Goal: Transaction & Acquisition: Purchase product/service

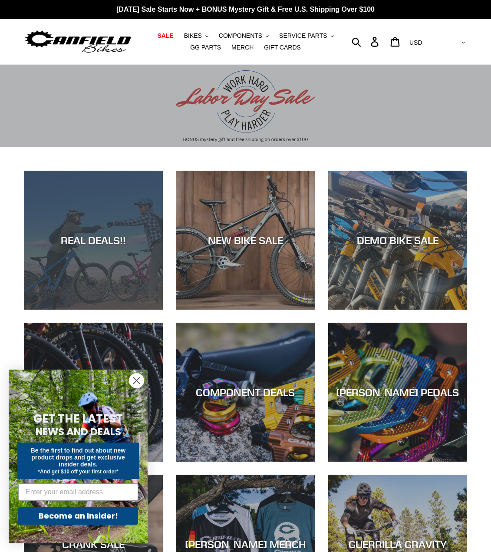
click at [119, 242] on div "REAL DEALS!!" at bounding box center [93, 240] width 139 height 13
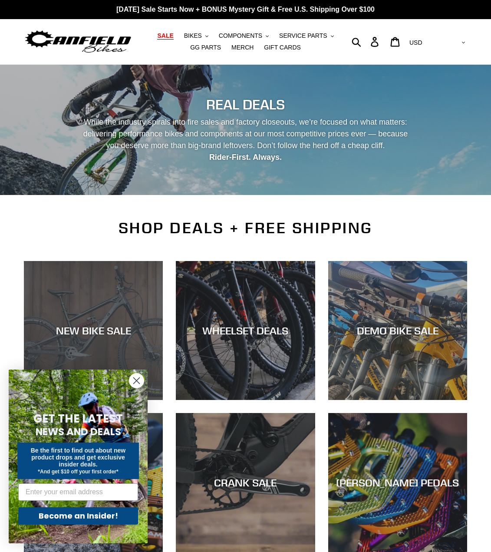
click at [95, 335] on div "NEW BIKE SALE" at bounding box center [93, 331] width 139 height 13
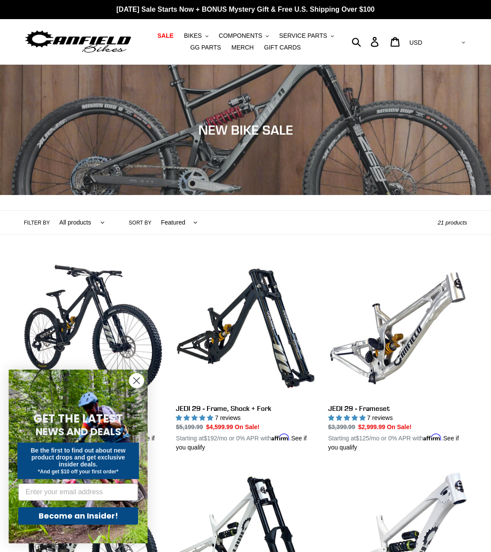
click at [140, 380] on circle "Close dialog" at bounding box center [136, 381] width 14 height 14
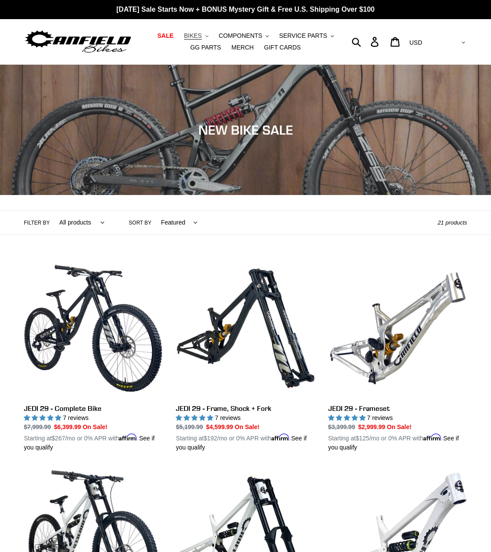
click at [184, 34] on span "BIKES" at bounding box center [193, 35] width 18 height 7
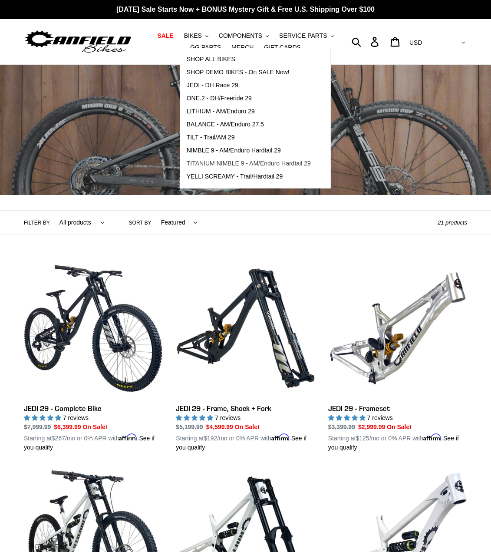
click at [205, 163] on span "TITANIUM NIMBLE 9 - AM/Enduro Hardtail 29" at bounding box center [249, 163] width 124 height 7
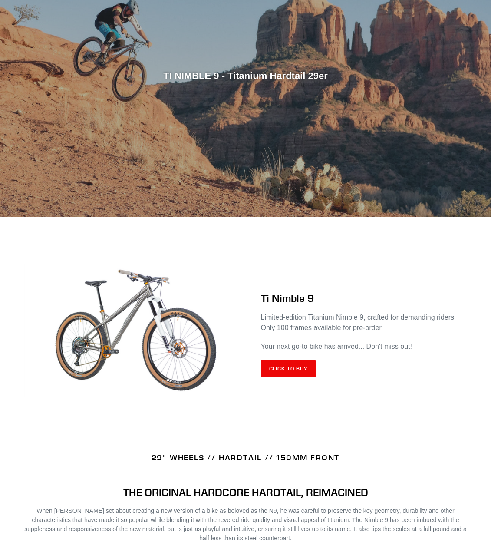
scroll to position [174, 0]
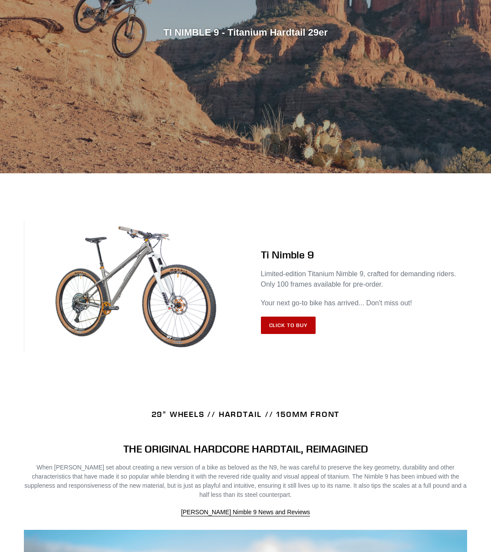
click at [296, 323] on link "Click to Buy" at bounding box center [288, 325] width 55 height 17
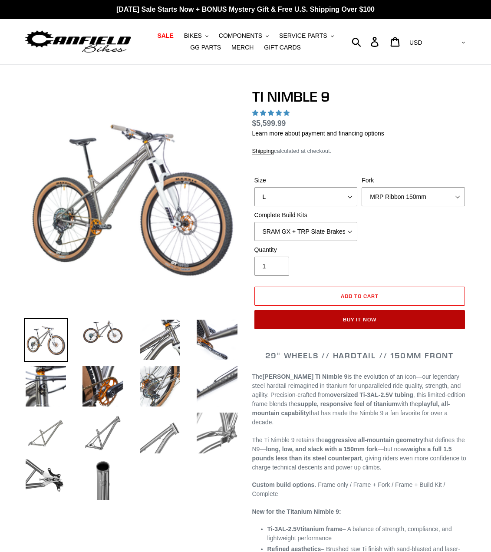
select select "highest-rating"
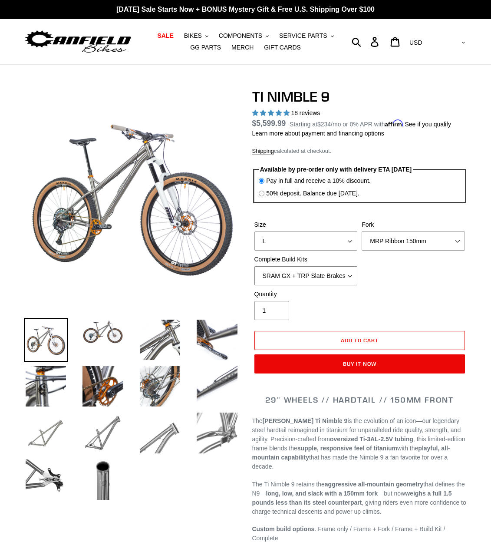
click at [301, 279] on select "SRAM GX + TRP Slate Brakes + Rotors + e13 LG-1 Wheels SHIMANO XT + SHIMANO brak…" at bounding box center [306, 275] width 103 height 19
click at [255, 266] on select "SRAM GX + TRP Slate Brakes + Rotors + e13 LG-1 Wheels SHIMANO XT + SHIMANO brak…" at bounding box center [306, 275] width 103 height 19
click at [311, 273] on select "SRAM GX + TRP Slate Brakes + Rotors + e13 LG-1 Wheels SHIMANO XT + SHIMANO brak…" at bounding box center [306, 275] width 103 height 19
select select "SRAM GX + TRP Slate Brakes + Rotors + e13 LG-1 Wheels"
click at [255, 266] on select "SRAM GX + TRP Slate Brakes + Rotors + e13 LG-1 Wheels SHIMANO XT + SHIMANO brak…" at bounding box center [306, 275] width 103 height 19
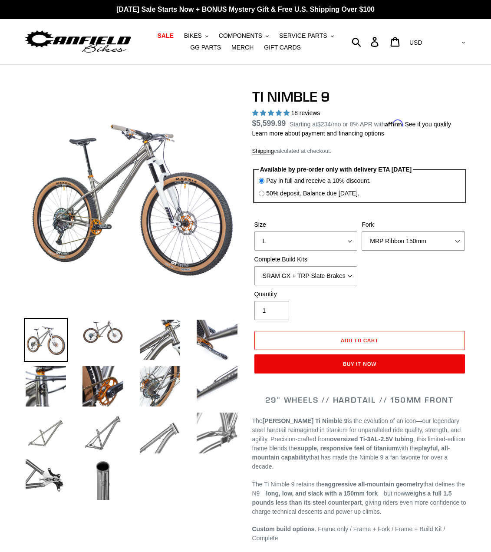
click at [391, 242] on select "MRP Ribbon 150mm RockShox Lyrik 150mm Fox Factory 36 150mm Cane Creek Helm 150m…" at bounding box center [413, 241] width 103 height 19
select select "Fork - None"
click at [362, 232] on select "MRP Ribbon 150mm RockShox Lyrik 150mm Fox Factory 36 150mm Cane Creek Helm 150m…" at bounding box center [413, 241] width 103 height 19
click at [302, 273] on select "SRAM GX + TRP Slate Brakes + Rotors + e13 LG-1 Wheels SHIMANO XT + SHIMANO brak…" at bounding box center [306, 275] width 103 height 19
select select "Complete Build Kit - None (Contact us for Custom Builds)"
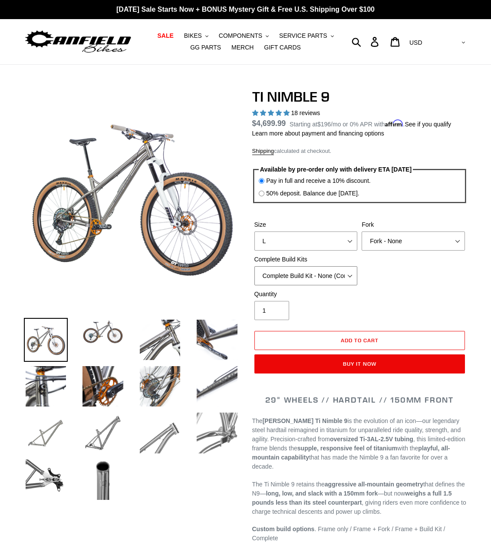
click at [255, 266] on select "SRAM GX + TRP Slate Brakes + Rotors + e13 LG-1 Wheels SHIMANO XT + SHIMANO brak…" at bounding box center [306, 275] width 103 height 19
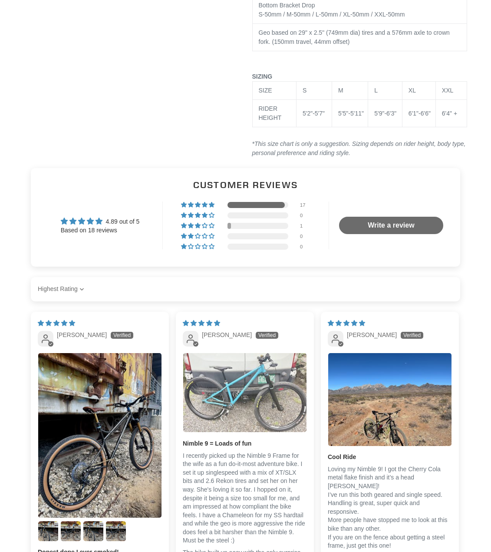
scroll to position [2129, 0]
